Goal: Communication & Community: Answer question/provide support

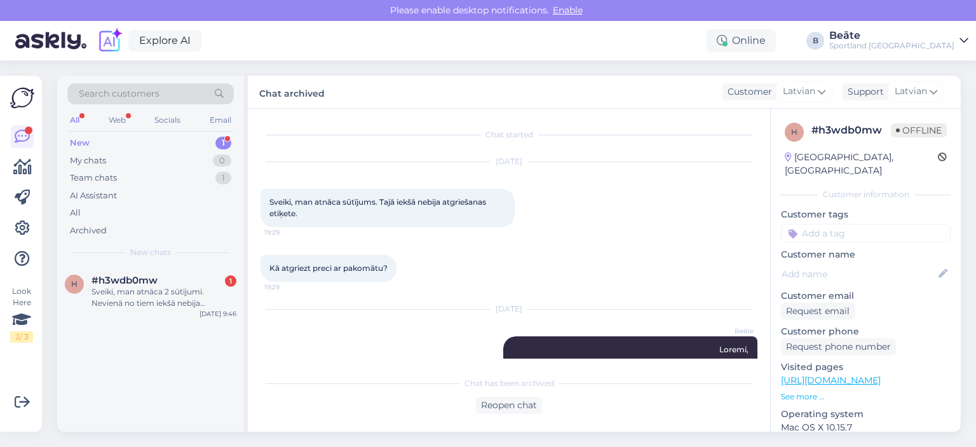
scroll to position [461, 0]
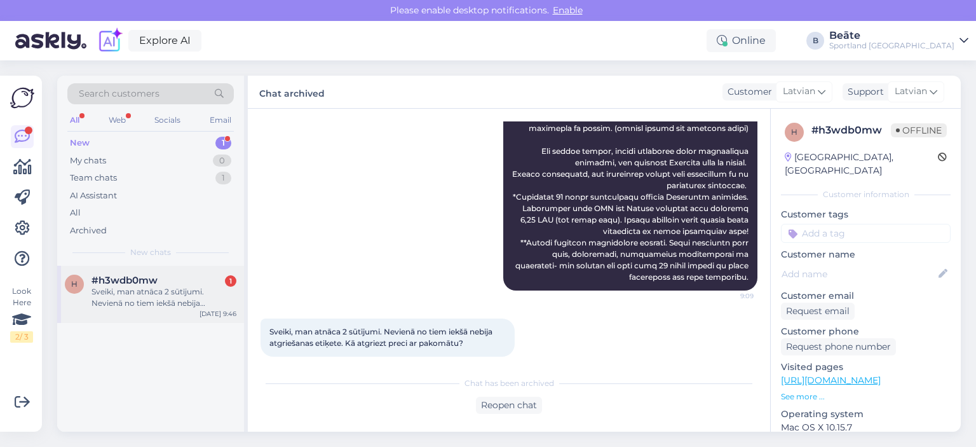
click at [170, 299] on div "Sveiki, man atnāca 2 sūtījumi. Nevienā no tiem iekšā nebija atgriešanas etiķete…" at bounding box center [163, 297] width 145 height 23
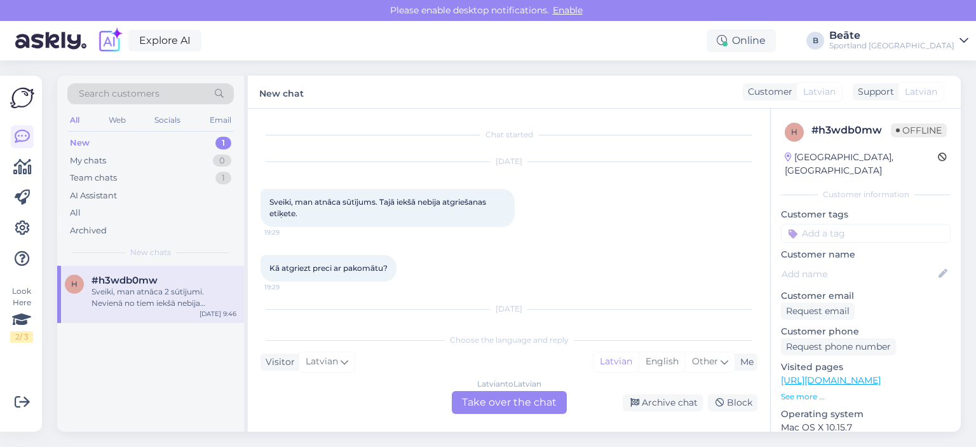
scroll to position [504, 0]
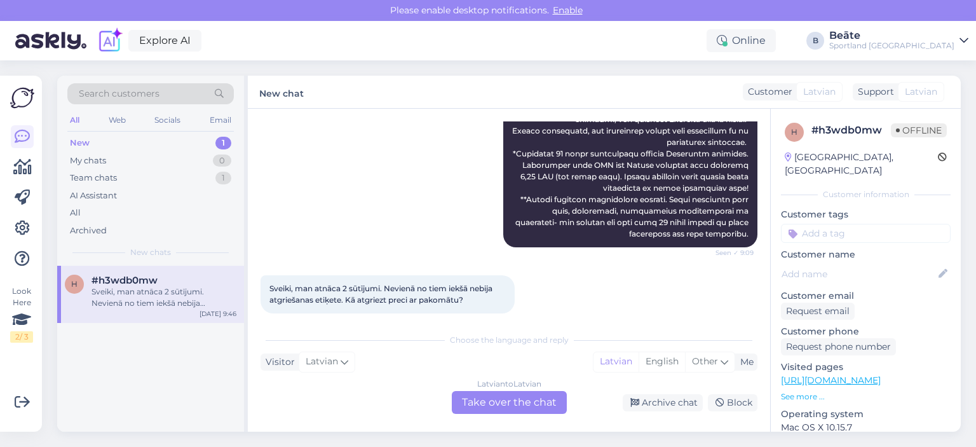
click at [508, 402] on div "Latvian to Latvian Take over the chat" at bounding box center [509, 402] width 115 height 23
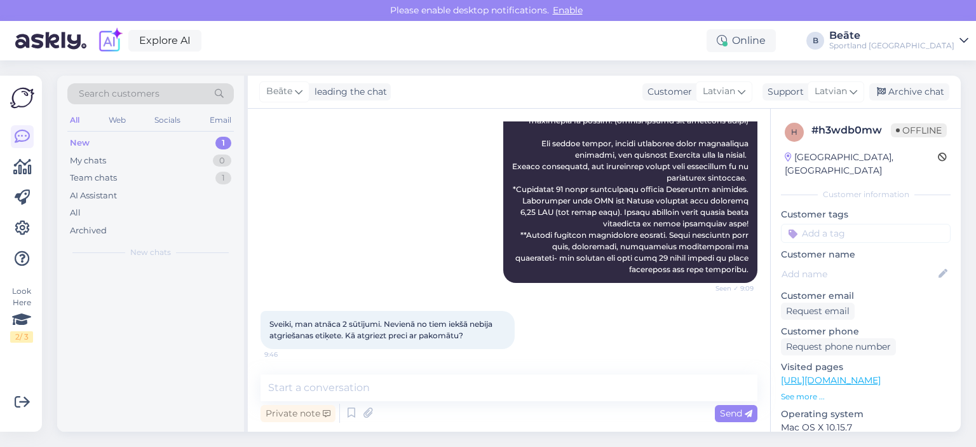
scroll to position [457, 0]
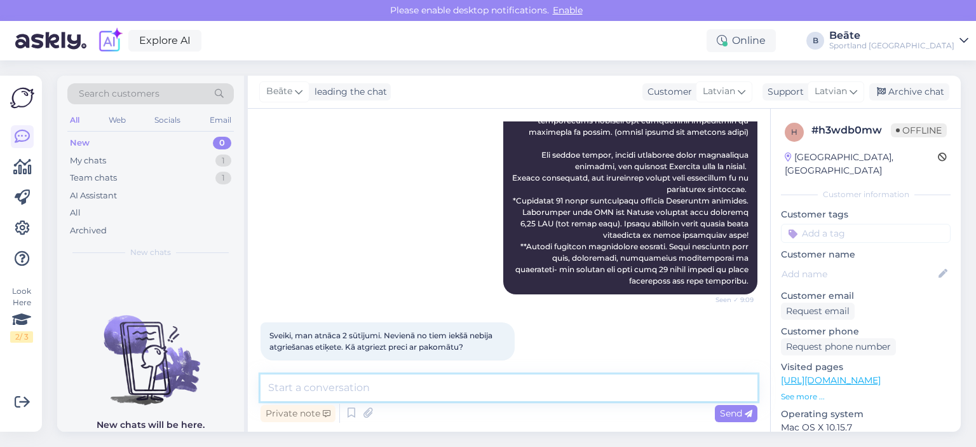
click at [511, 390] on textarea at bounding box center [508, 387] width 497 height 27
type textarea "[PERSON_NAME], Jūs saņēmāt preci ar Omnivu vai DPD?"
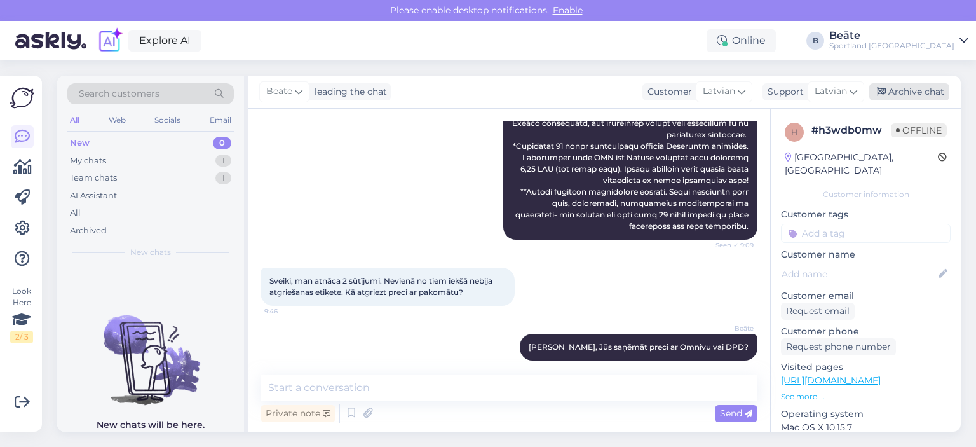
click at [912, 96] on div "Archive chat" at bounding box center [909, 91] width 80 height 17
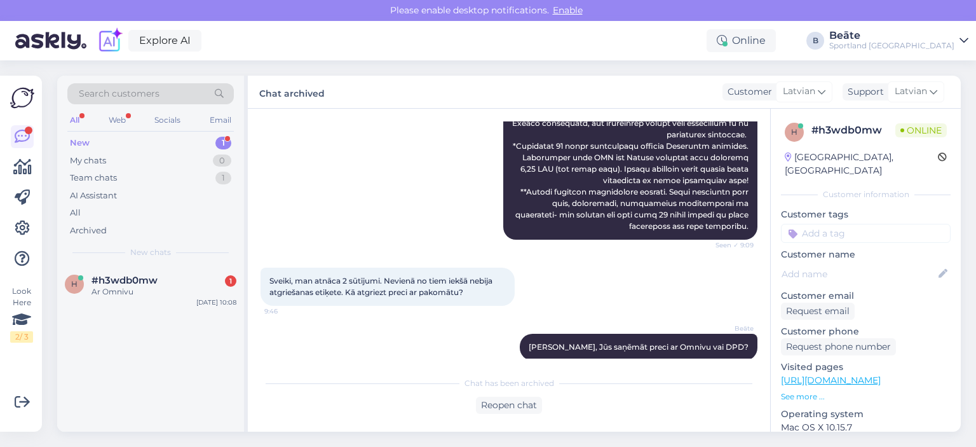
scroll to position [570, 0]
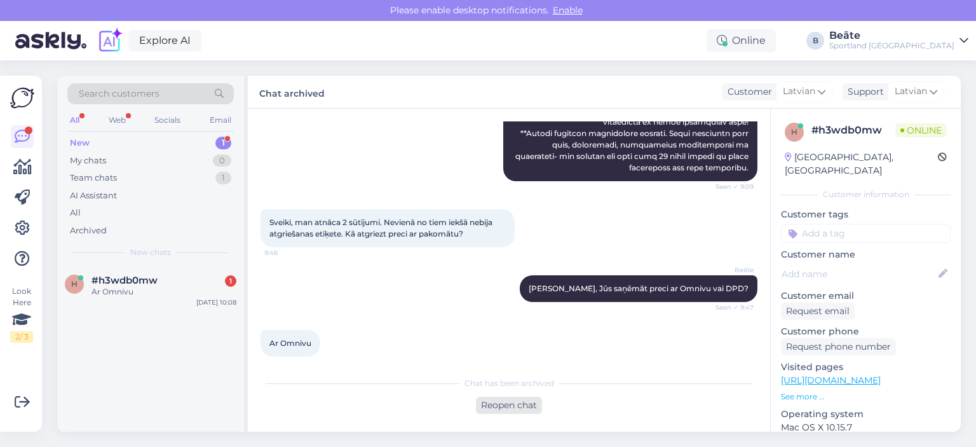
click at [512, 403] on div "Reopen chat" at bounding box center [509, 404] width 66 height 17
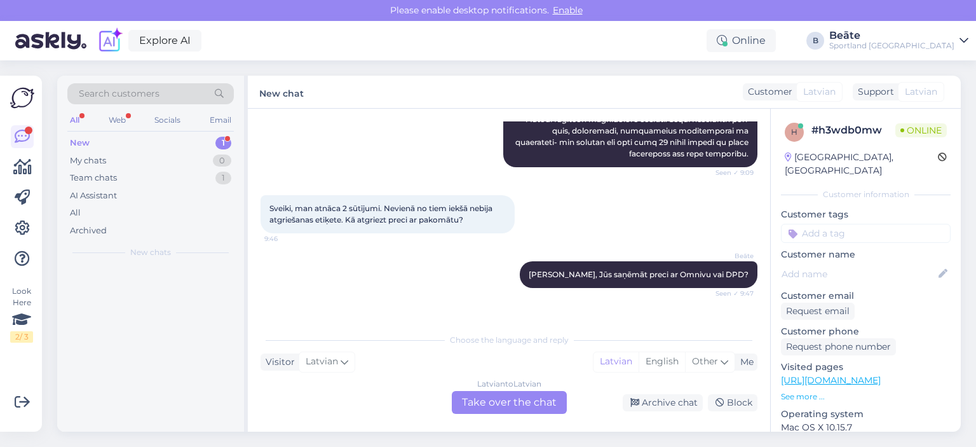
click at [493, 396] on div "Latvian to Latvian Take over the chat" at bounding box center [509, 402] width 115 height 23
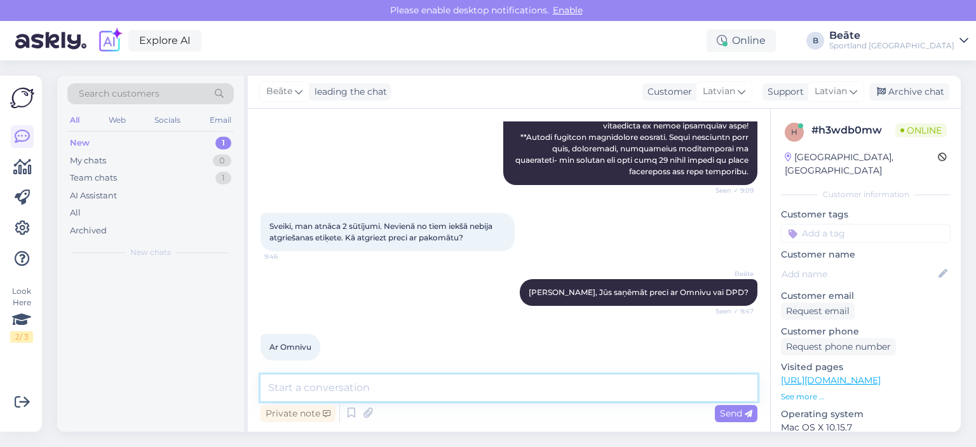
click at [497, 391] on textarea at bounding box center [508, 387] width 497 height 27
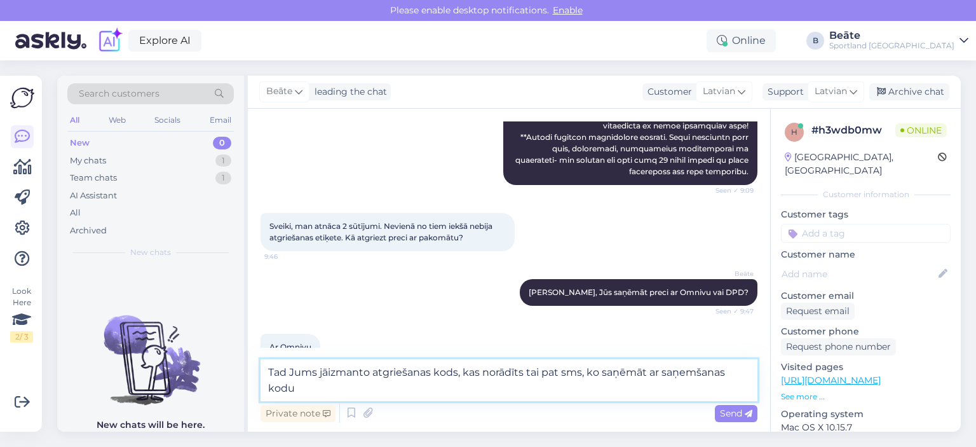
scroll to position [582, 0]
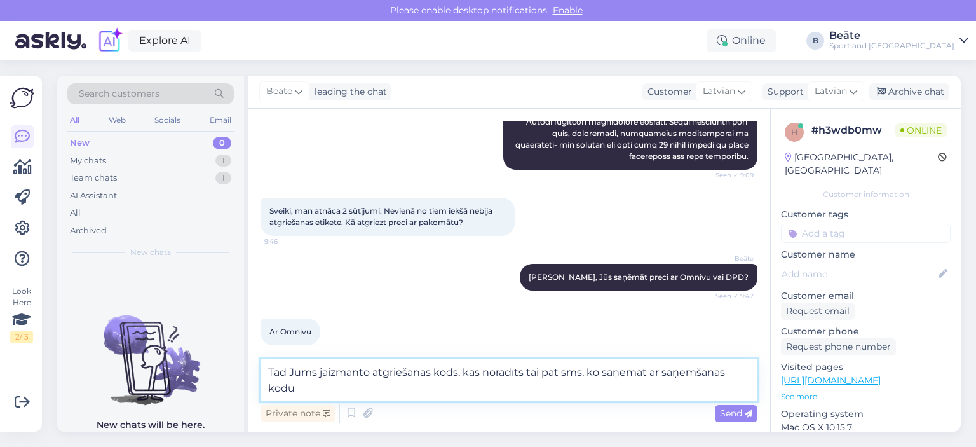
type textarea "Tad Jums jāizmanto atgriešanas kods, kas norādīts tai pat sms, ko saņēmāt ar sa…"
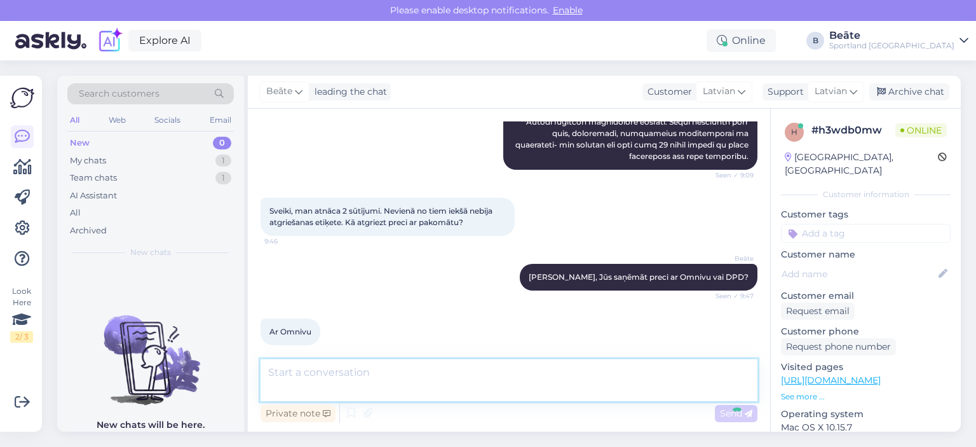
scroll to position [633, 0]
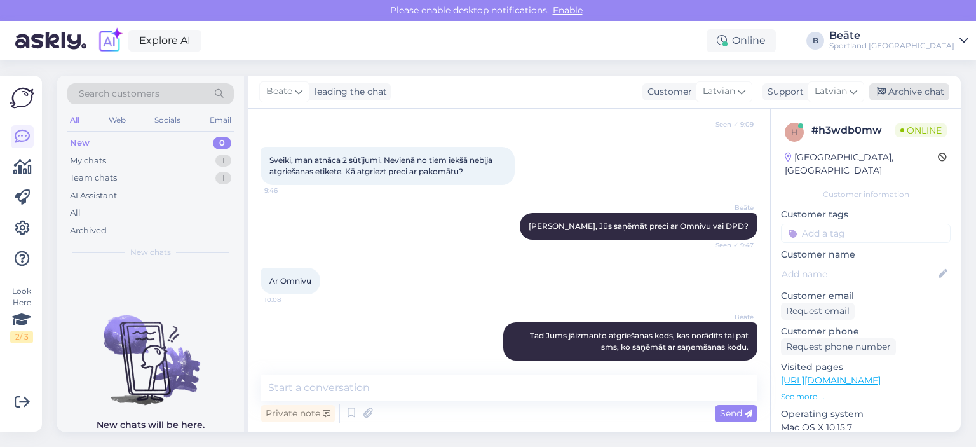
click at [902, 93] on div "Archive chat" at bounding box center [909, 91] width 80 height 17
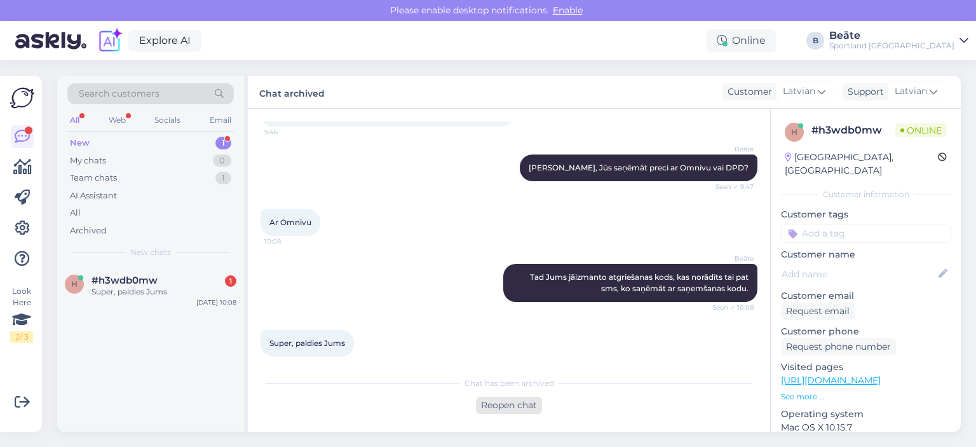
scroll to position [705, 0]
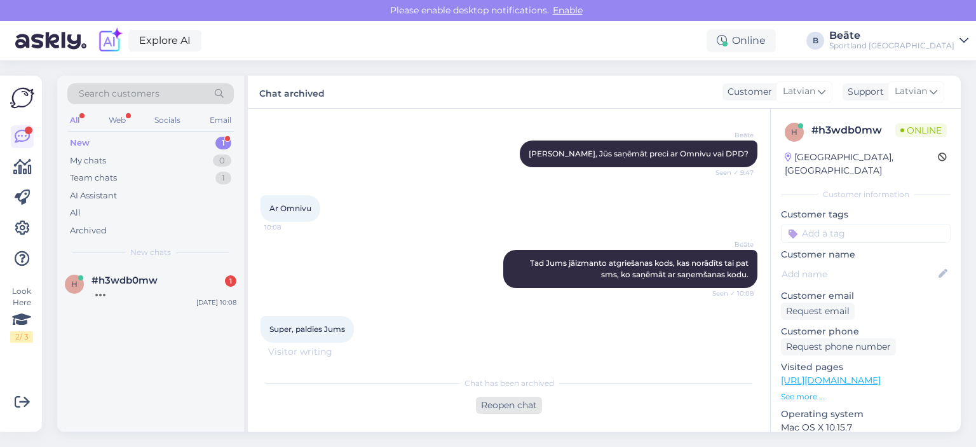
click at [501, 401] on div "Reopen chat" at bounding box center [509, 404] width 66 height 17
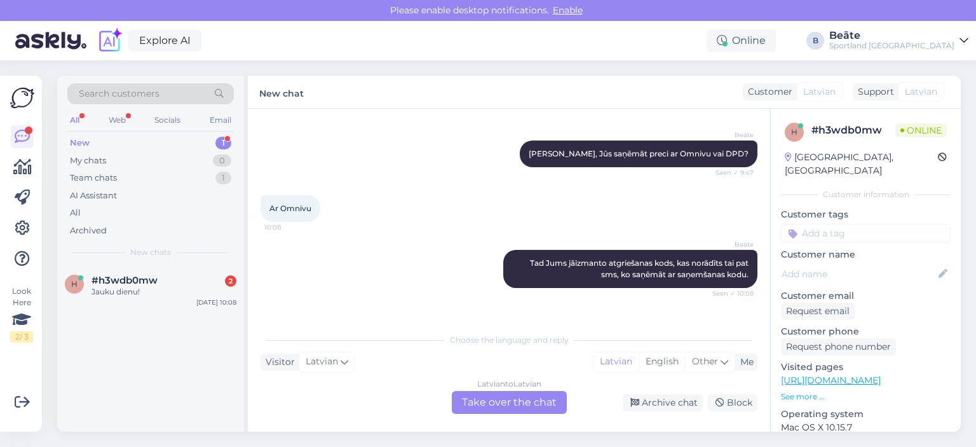
scroll to position [789, 0]
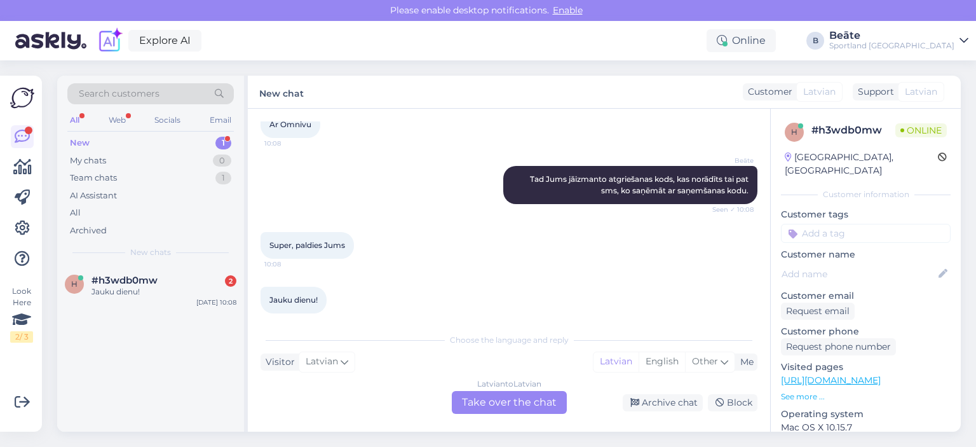
click at [518, 398] on div "Latvian to Latvian Take over the chat" at bounding box center [509, 402] width 115 height 23
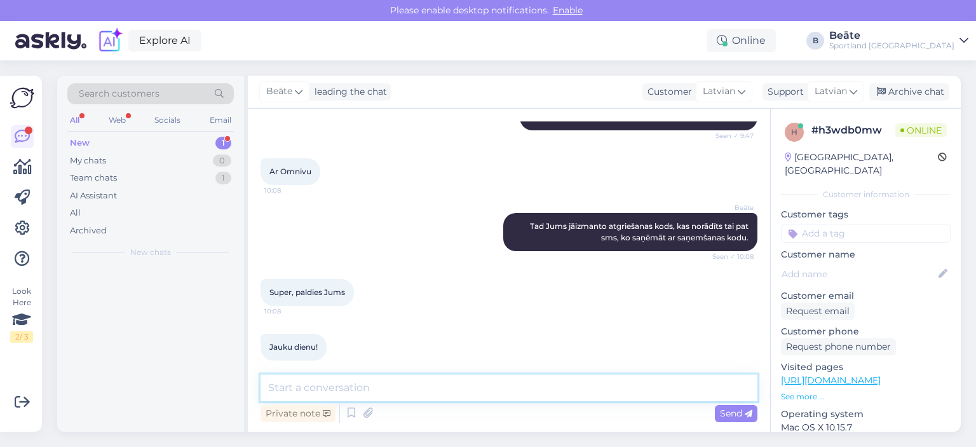
click at [509, 381] on textarea at bounding box center [508, 387] width 497 height 27
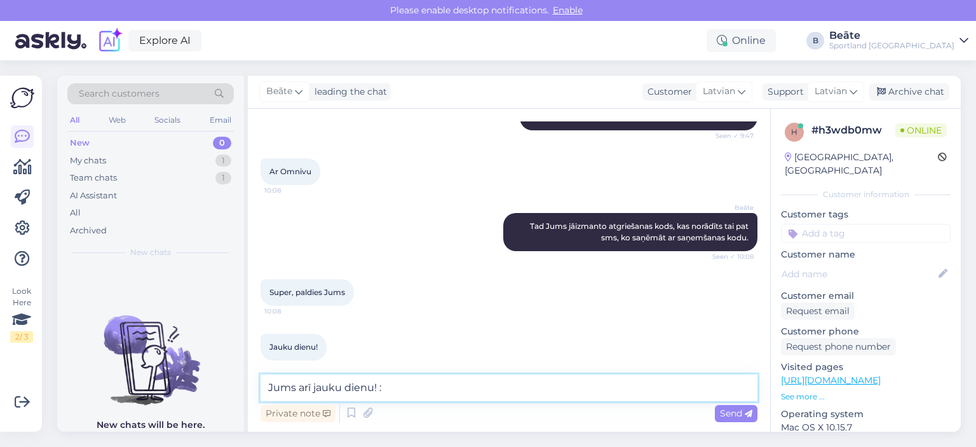
type textarea "Jums arī jauku dienu! :)"
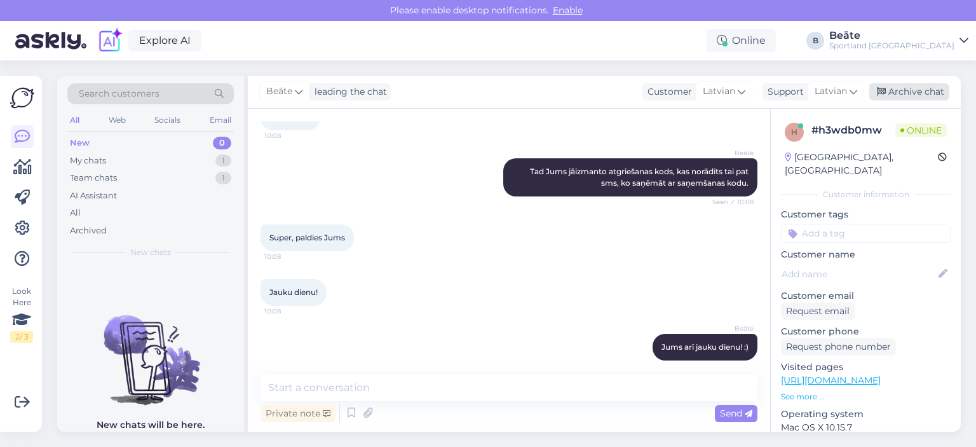
click at [921, 94] on div "Archive chat" at bounding box center [909, 91] width 80 height 17
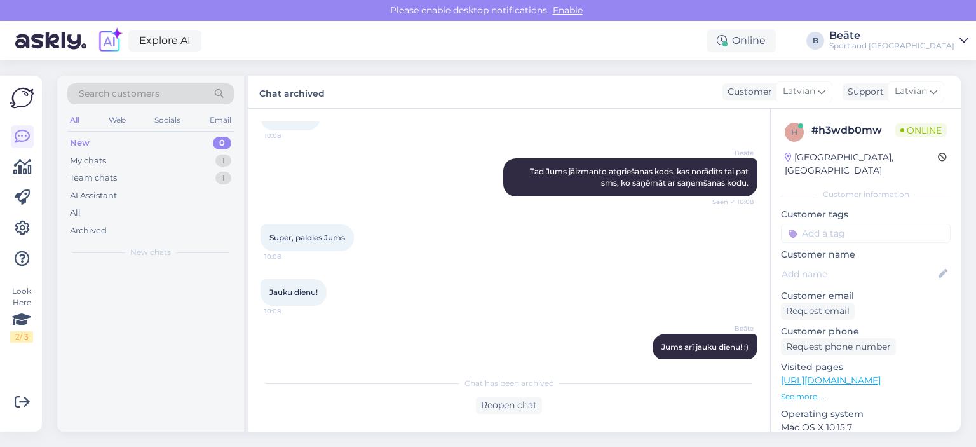
scroll to position [800, 0]
